Goal: Task Accomplishment & Management: Complete application form

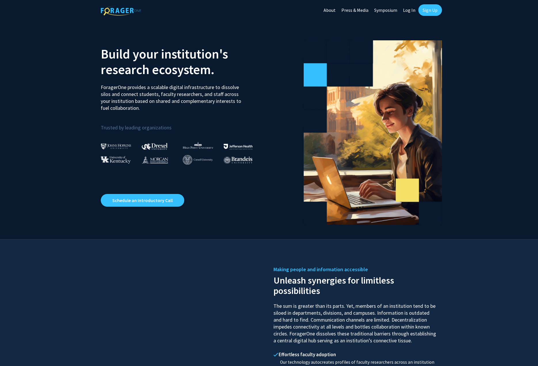
click at [432, 11] on link "Sign Up" at bounding box center [430, 10] width 24 height 12
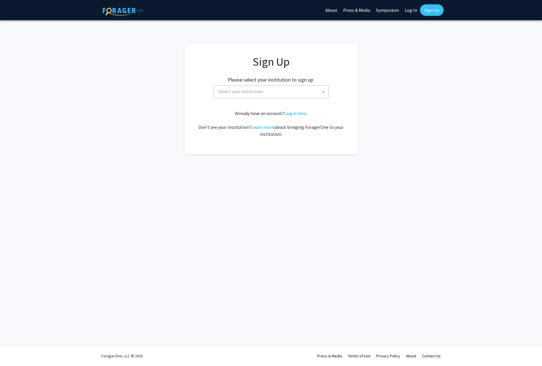
click at [275, 94] on span "Select your institution" at bounding box center [272, 92] width 112 height 12
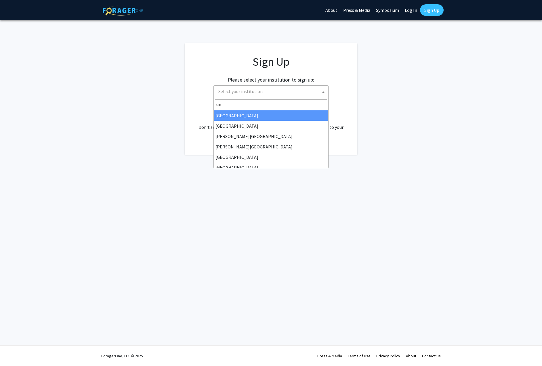
type input "u"
type input "mi"
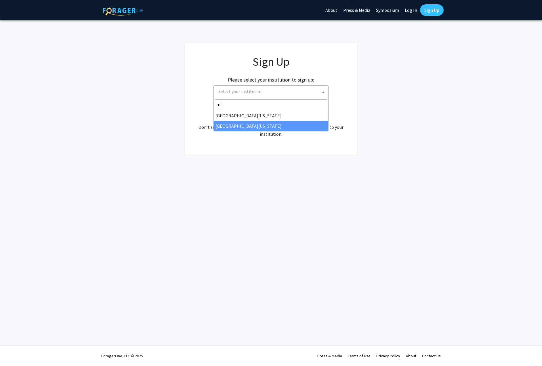
select select "33"
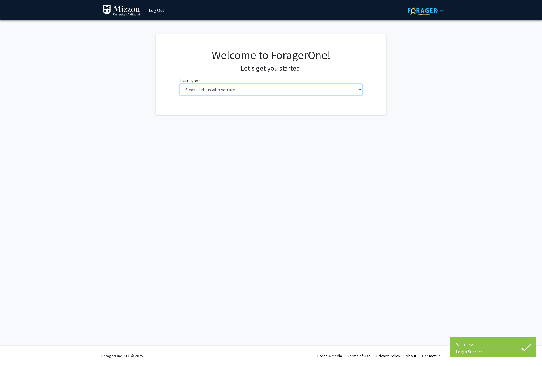
click at [243, 90] on select "Please tell us who you are Undergraduate Student Master's Student Doctoral Cand…" at bounding box center [271, 89] width 183 height 11
select select "5: faculty"
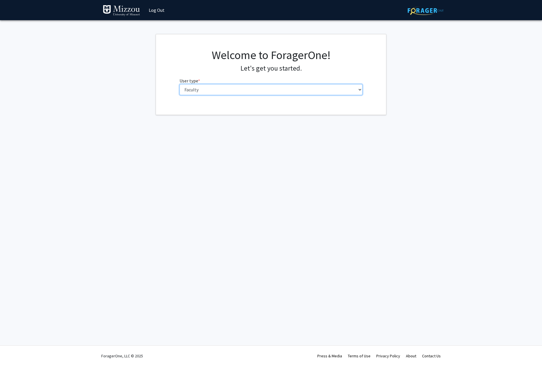
click at [180, 84] on select "Please tell us who you are Undergraduate Student Master's Student Doctoral Cand…" at bounding box center [271, 89] width 183 height 11
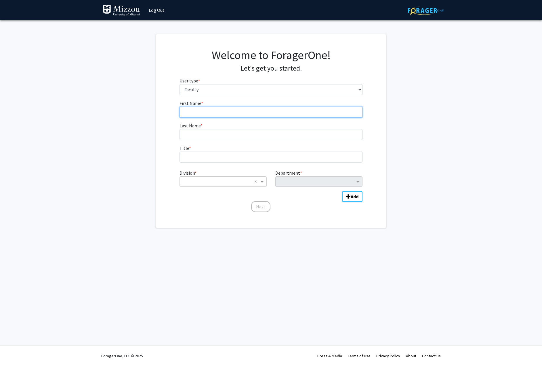
click at [221, 110] on input "First Name * required" at bounding box center [271, 112] width 183 height 11
type input "Jacob"
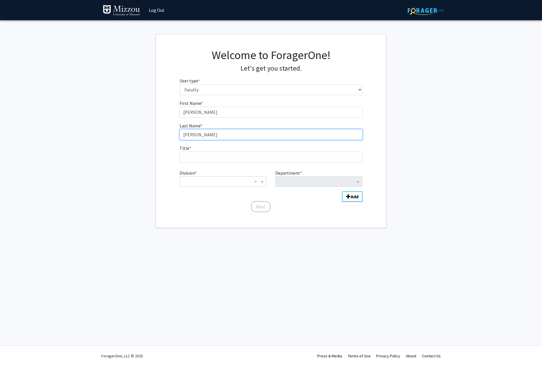
type input "Washburn"
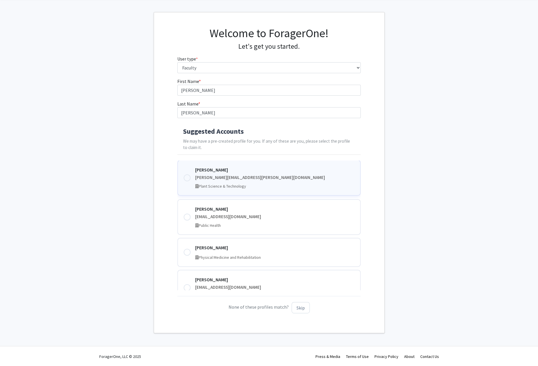
click at [186, 177] on div at bounding box center [187, 177] width 7 height 7
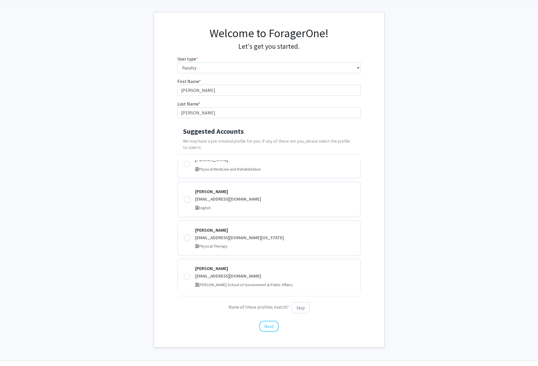
scroll to position [124, 0]
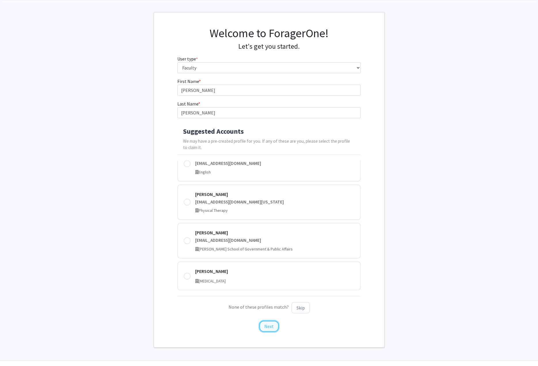
click at [270, 326] on button "Next" at bounding box center [268, 325] width 19 height 11
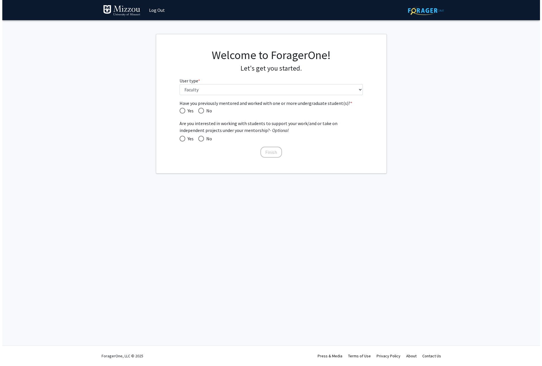
scroll to position [0, 0]
click at [225, 92] on select "Please tell us who you are Undergraduate Student Master's Student Doctoral Cand…" at bounding box center [271, 89] width 183 height 11
click at [184, 111] on span "Have you previously mentored and worked with one or more undergraduate student(…" at bounding box center [183, 111] width 6 height 6
click at [184, 111] on input "Yes" at bounding box center [183, 111] width 6 height 6
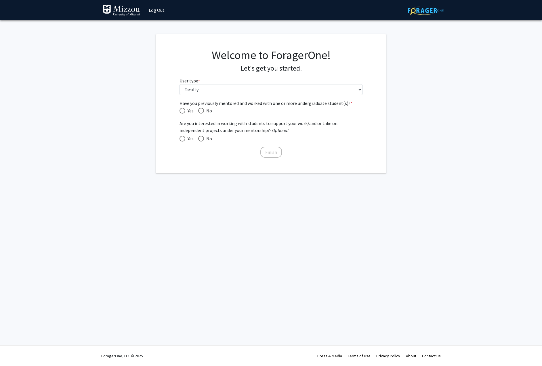
radio input "true"
click at [181, 140] on span at bounding box center [183, 139] width 6 height 6
click at [181, 140] on input "Yes" at bounding box center [183, 139] width 6 height 6
radio input "true"
click at [274, 151] on button "Finish" at bounding box center [272, 152] width 22 height 11
